Goal: Task Accomplishment & Management: Manage account settings

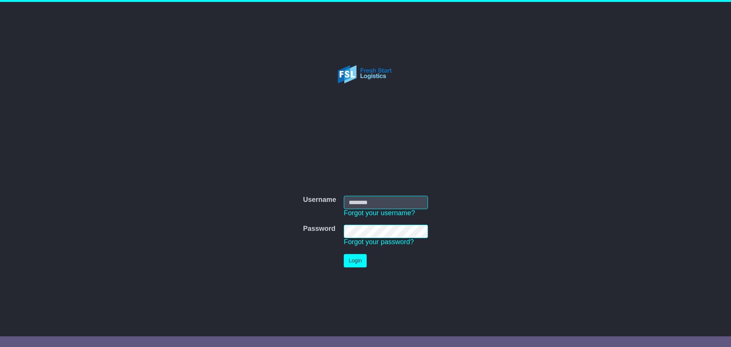
click at [417, 201] on keeper-lock "Open Keeper Popup" at bounding box center [418, 201] width 9 height 9
click at [541, 169] on div "Username Username Forgot your username? Password Password Forgot your password?…" at bounding box center [365, 225] width 390 height 189
click at [399, 204] on input "Username" at bounding box center [386, 202] width 84 height 13
type input "**********"
click at [344, 254] on button "Login" at bounding box center [355, 260] width 23 height 13
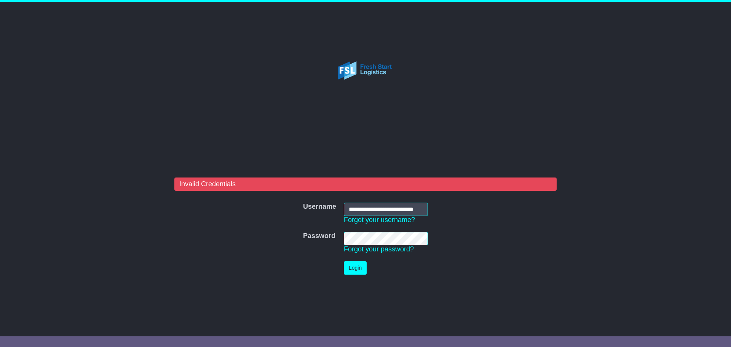
click at [358, 260] on td "Login" at bounding box center [386, 267] width 92 height 21
click at [358, 263] on button "Login" at bounding box center [355, 267] width 23 height 13
click at [395, 251] on link "Forgot your password?" at bounding box center [379, 249] width 70 height 8
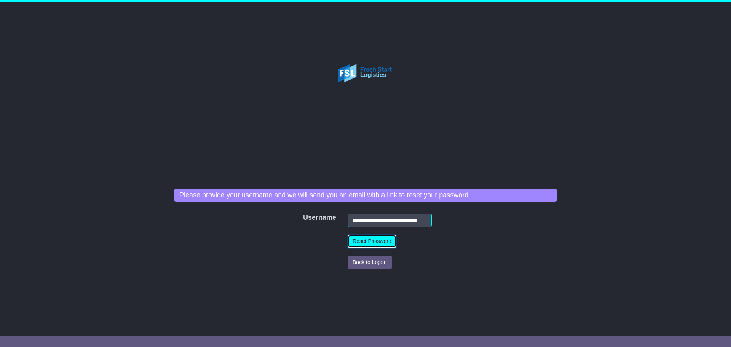
click at [376, 247] on button "Reset Password" at bounding box center [371, 240] width 49 height 13
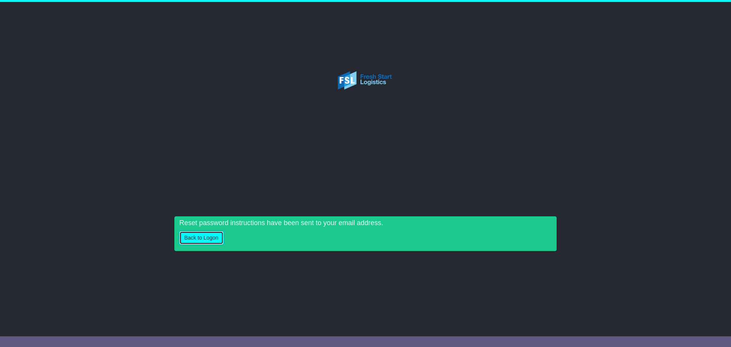
click at [205, 234] on button "Back to Logon" at bounding box center [201, 237] width 44 height 13
